Goal: Check status: Check status

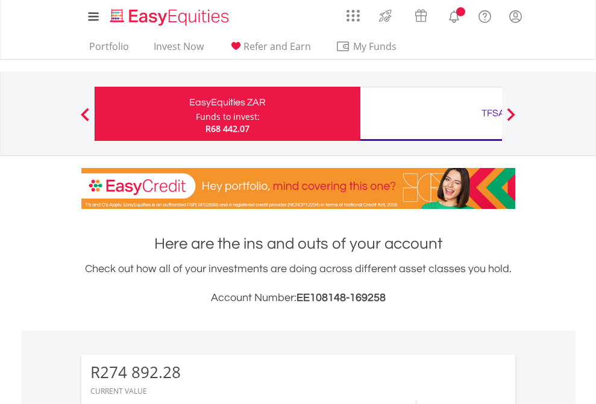
scroll to position [116, 189]
click at [196, 114] on div "Funds to invest:" at bounding box center [228, 117] width 64 height 12
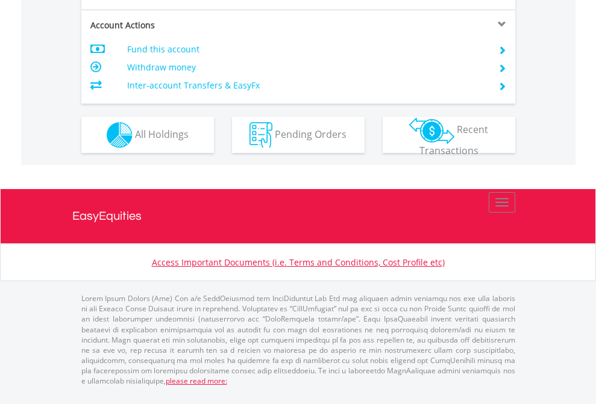
scroll to position [1051, 0]
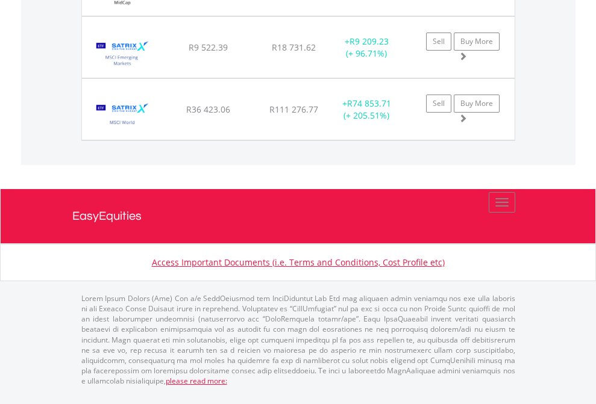
scroll to position [116, 189]
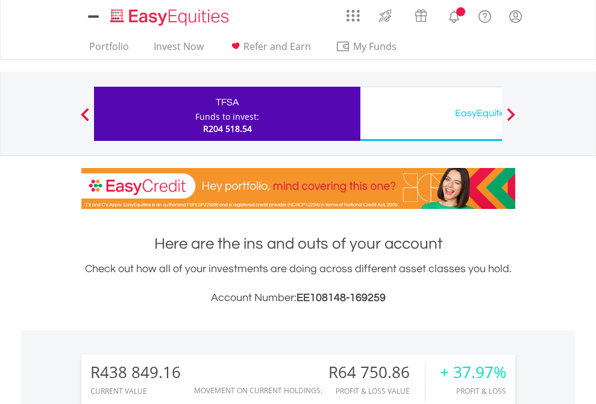
scroll to position [116, 189]
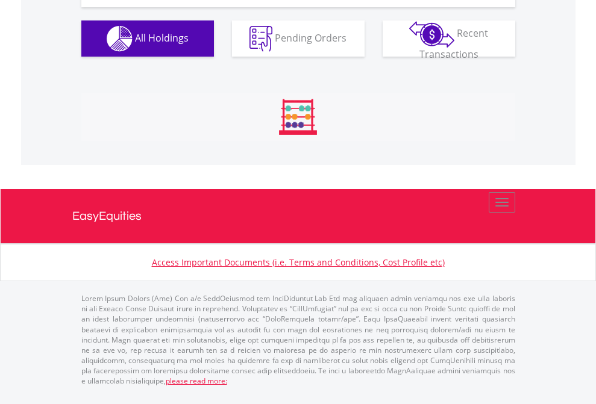
scroll to position [1388, 0]
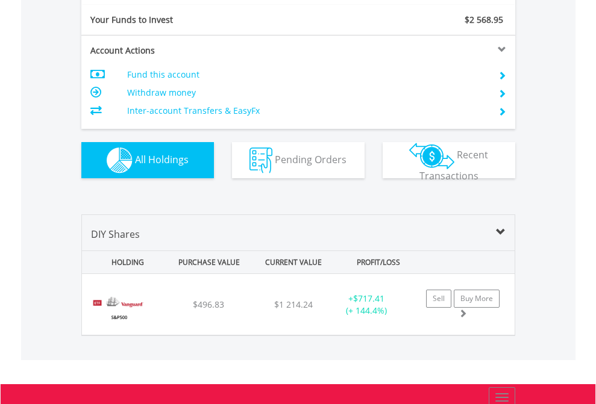
scroll to position [1340, 0]
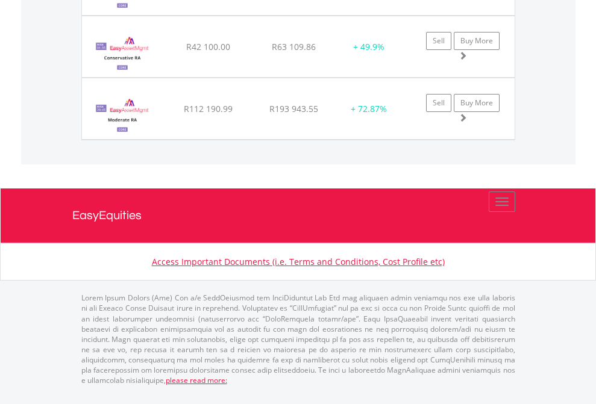
scroll to position [1482, 0]
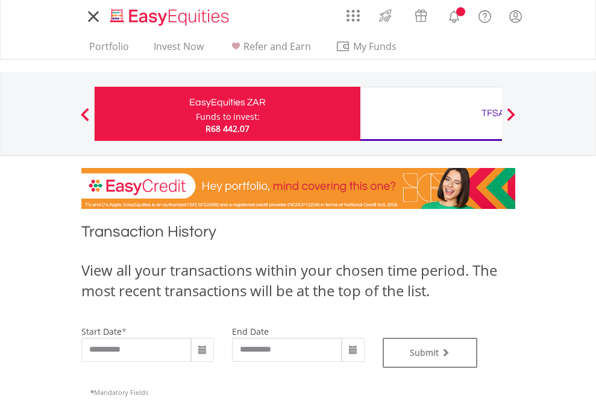
type input "**********"
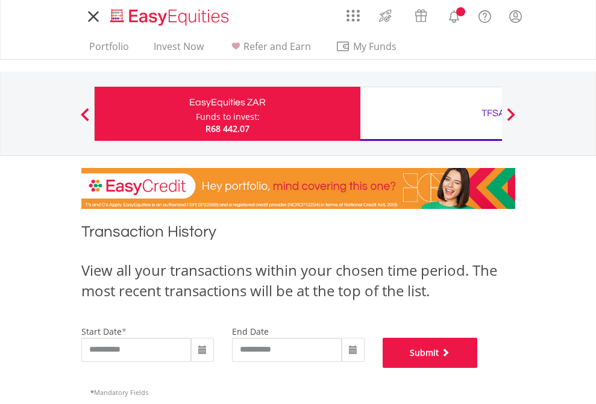
click at [478, 368] on button "Submit" at bounding box center [429, 353] width 95 height 30
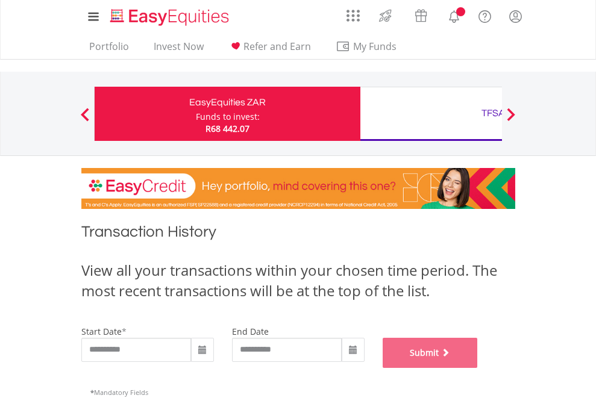
scroll to position [488, 0]
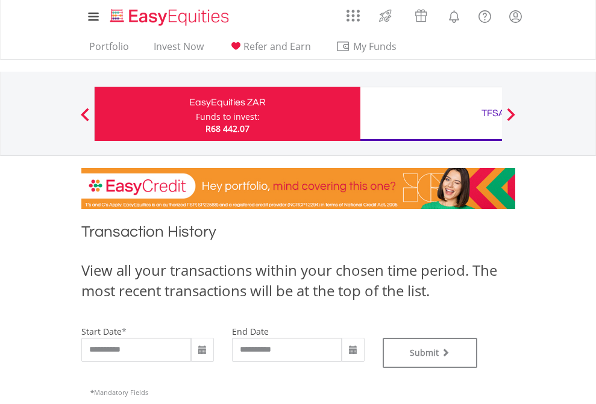
click at [431, 114] on div "TFSA" at bounding box center [492, 113] width 251 height 17
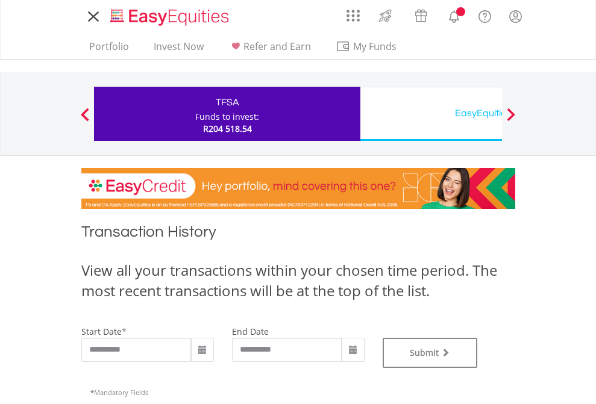
type input "**********"
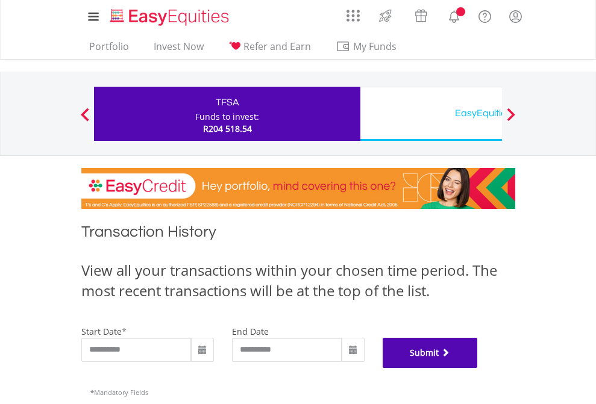
click at [478, 368] on button "Submit" at bounding box center [429, 353] width 95 height 30
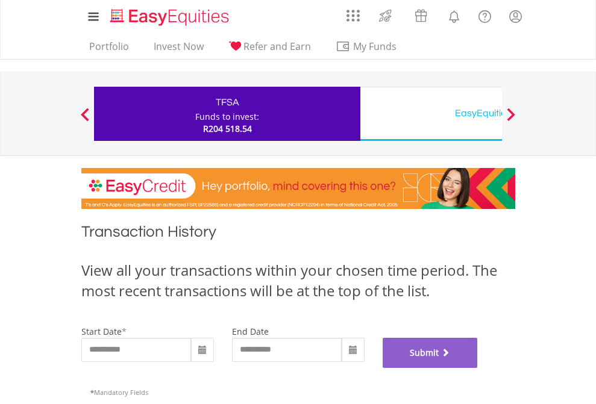
scroll to position [488, 0]
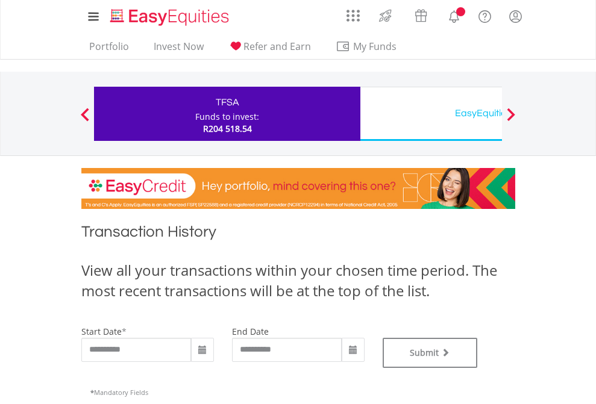
click at [431, 114] on div "EasyEquities USD" at bounding box center [492, 113] width 251 height 17
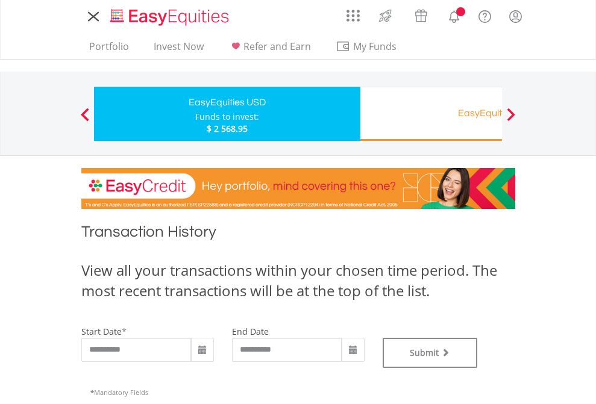
type input "**********"
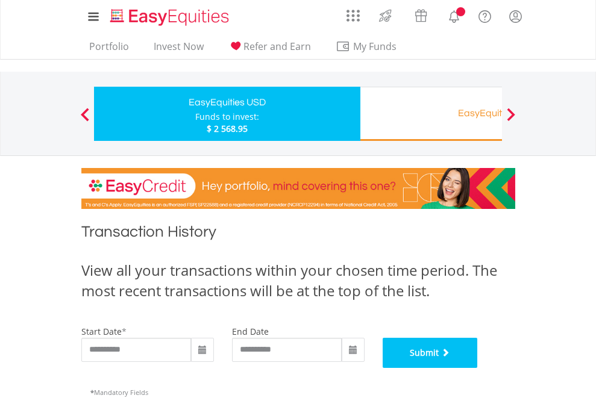
click at [478, 368] on button "Submit" at bounding box center [429, 353] width 95 height 30
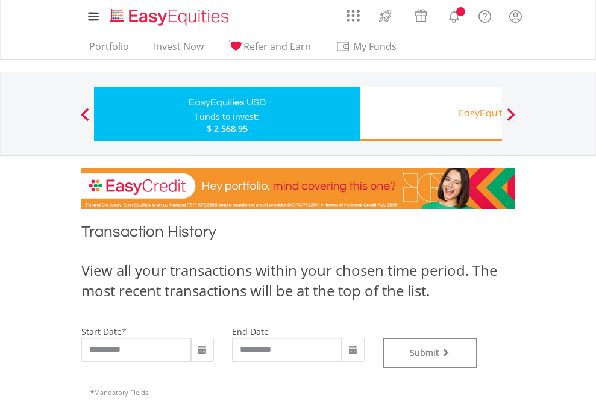
click at [431, 114] on div "EasyEquities RA" at bounding box center [492, 113] width 251 height 17
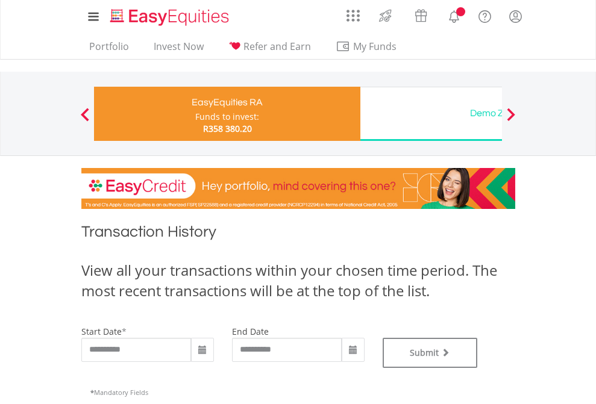
type input "**********"
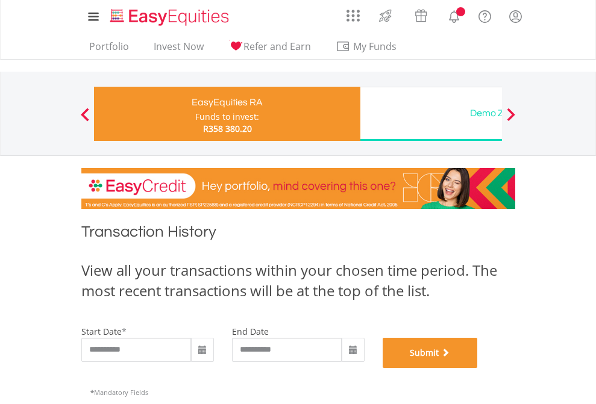
click at [478, 368] on button "Submit" at bounding box center [429, 353] width 95 height 30
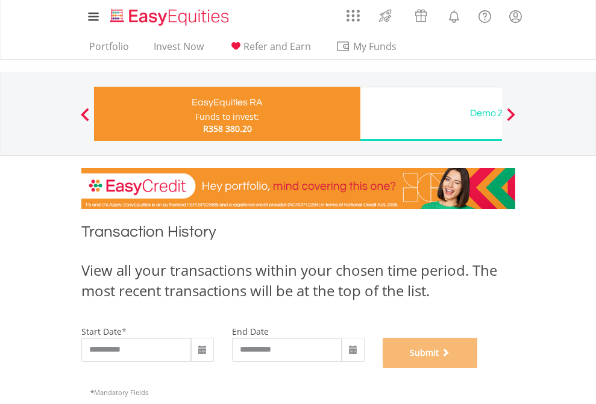
scroll to position [488, 0]
